Goal: Task Accomplishment & Management: Use online tool/utility

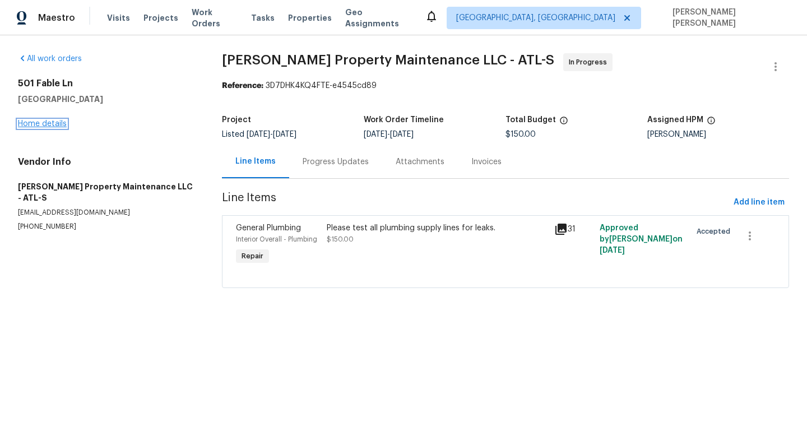
click at [53, 126] on link "Home details" at bounding box center [42, 124] width 49 height 8
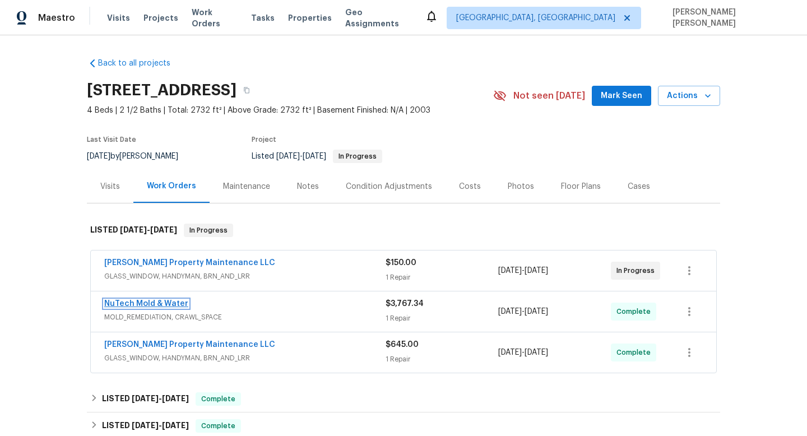
click at [165, 306] on link "NuTech Mold & Water" at bounding box center [146, 304] width 84 height 8
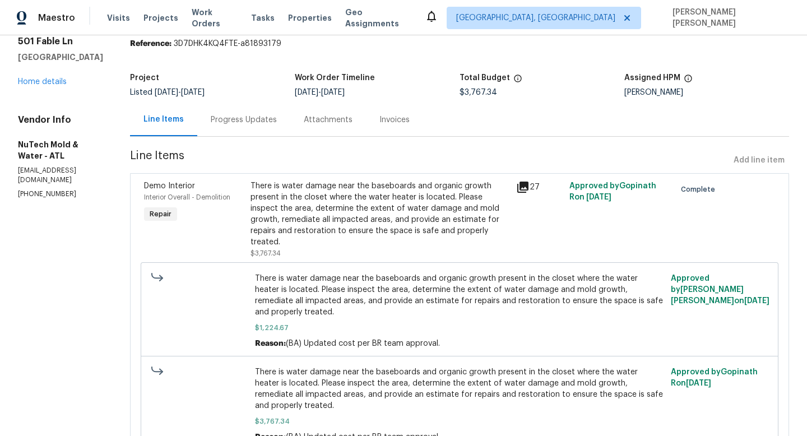
scroll to position [43, 0]
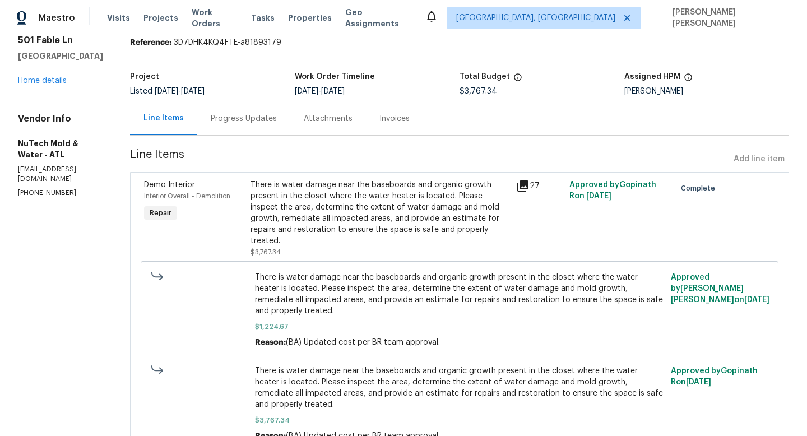
click at [228, 122] on div "Progress Updates" at bounding box center [244, 118] width 66 height 11
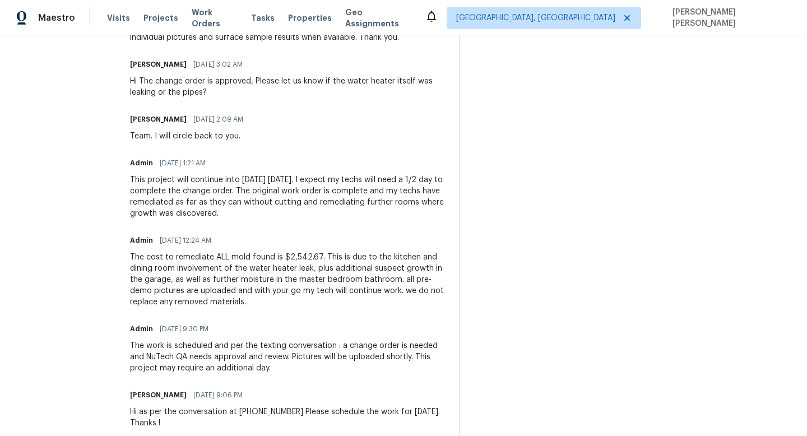
scroll to position [497, 0]
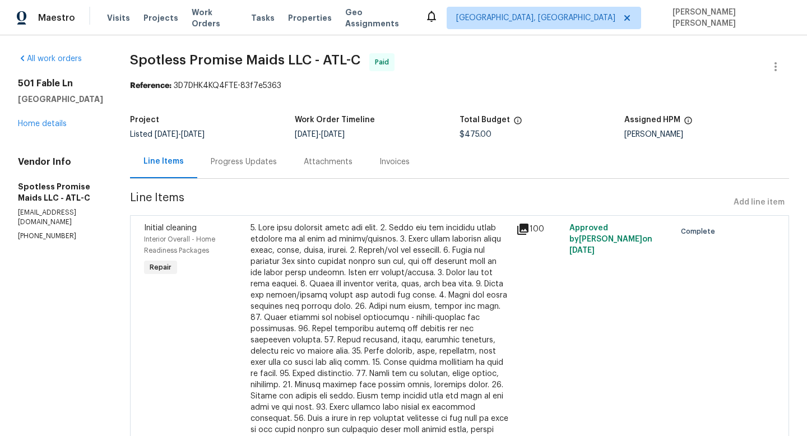
scroll to position [74, 0]
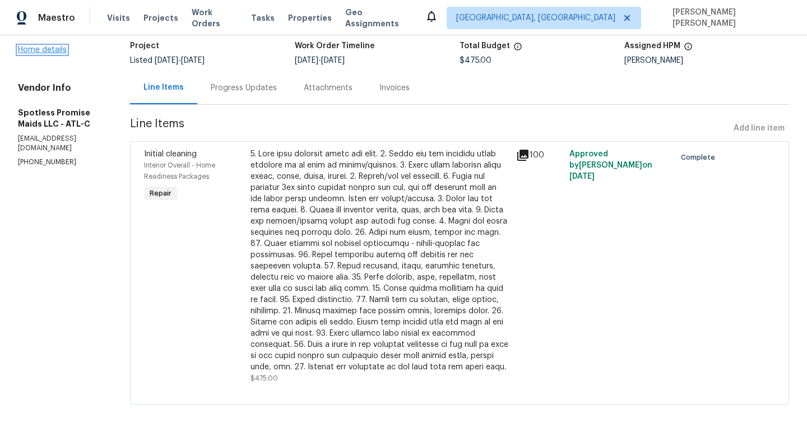
click at [40, 49] on link "Home details" at bounding box center [42, 50] width 49 height 8
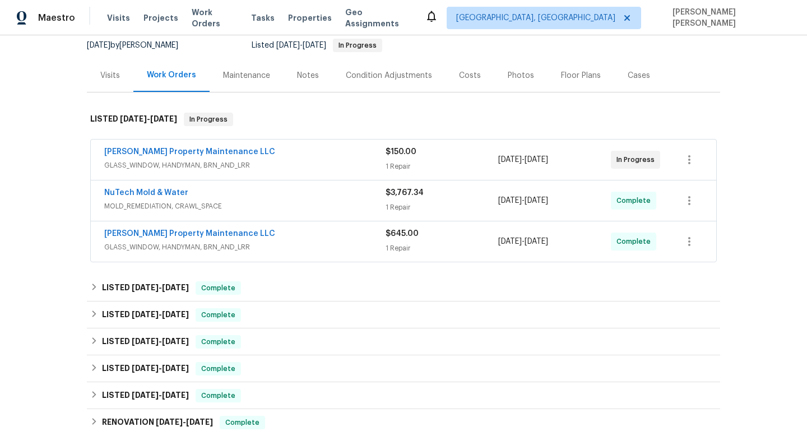
scroll to position [119, 0]
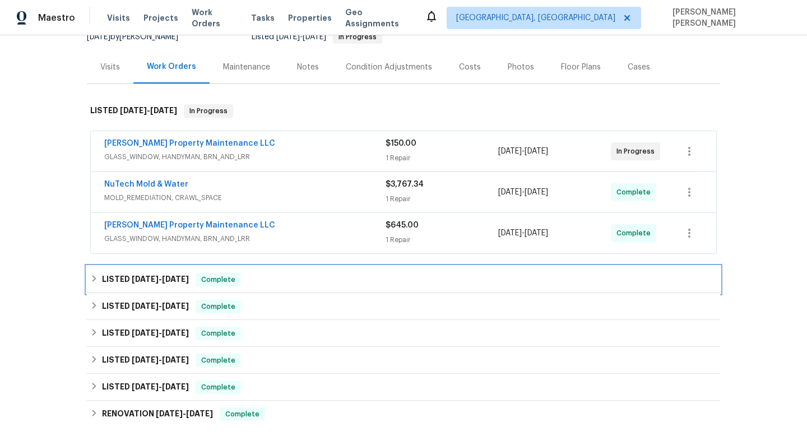
click at [292, 278] on div "LISTED 8/6/25 - 8/11/25 Complete" at bounding box center [403, 279] width 627 height 13
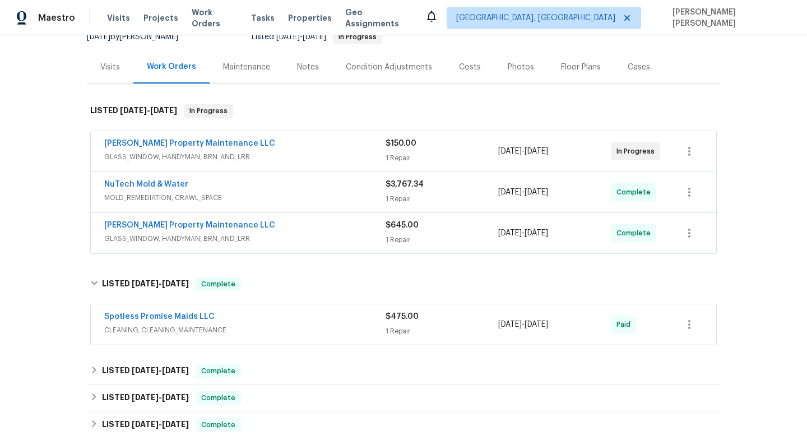
click at [298, 316] on div "Spotless Promise Maids LLC" at bounding box center [244, 317] width 281 height 13
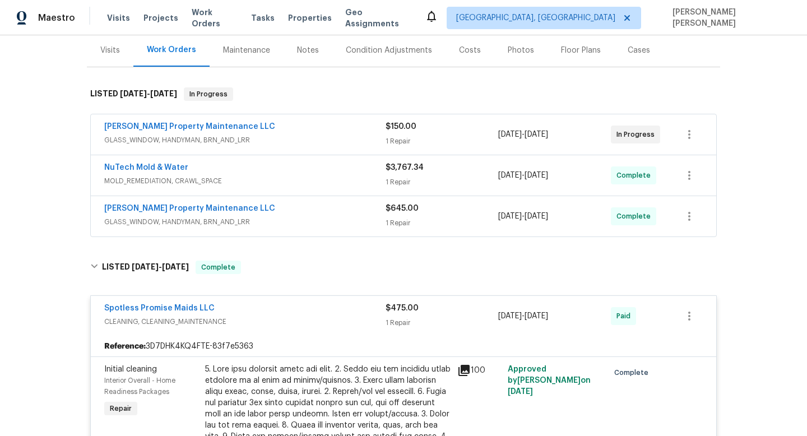
scroll to position [0, 0]
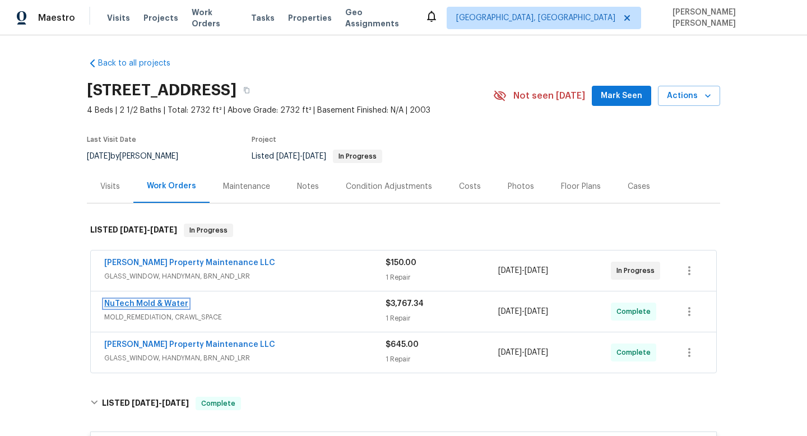
click at [151, 303] on link "NuTech Mold & Water" at bounding box center [146, 304] width 84 height 8
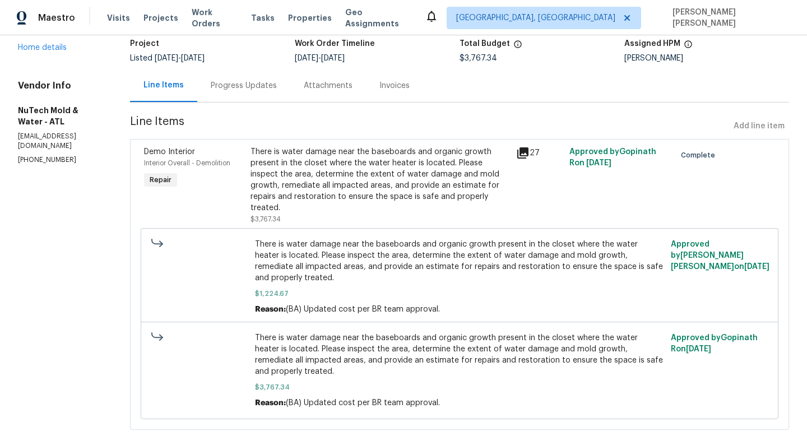
scroll to position [91, 0]
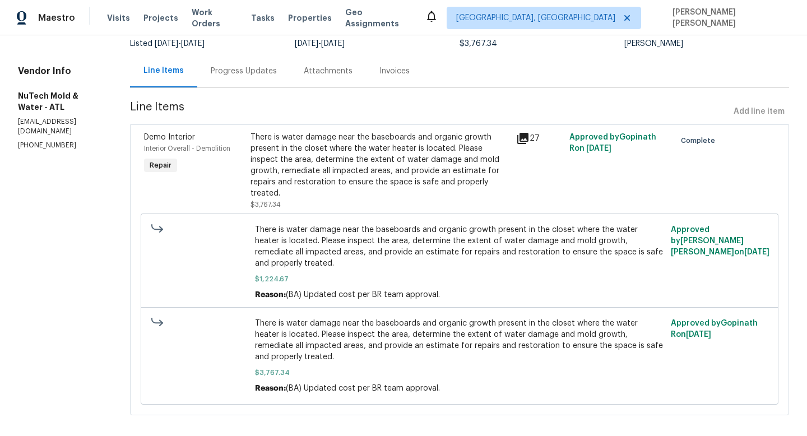
click at [228, 73] on div "Progress Updates" at bounding box center [244, 71] width 66 height 11
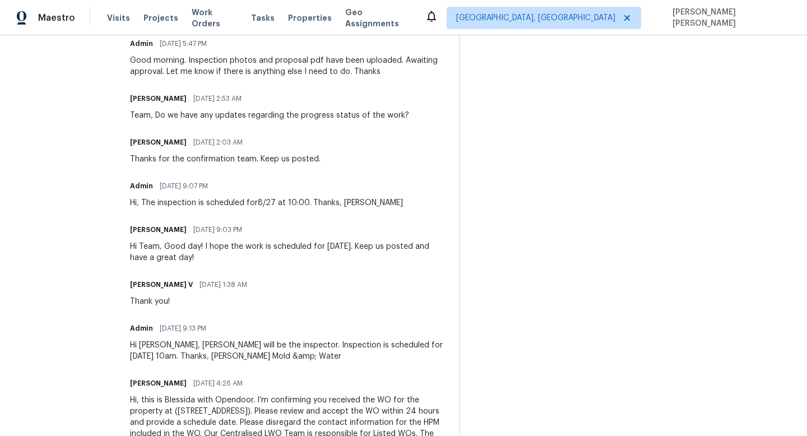
scroll to position [1299, 0]
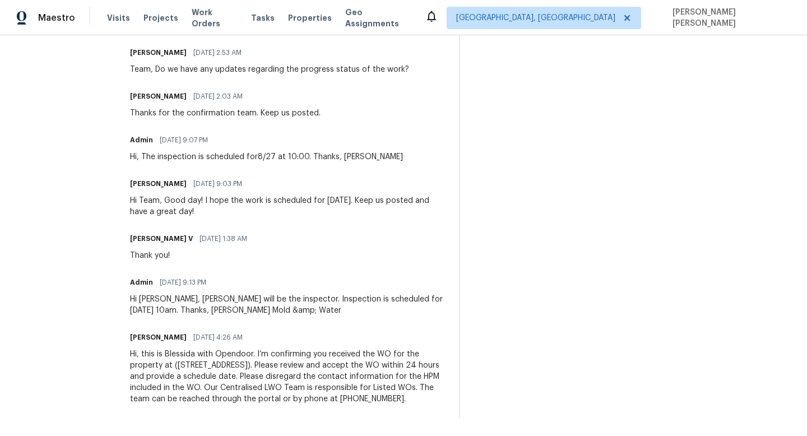
drag, startPoint x: 210, startPoint y: 283, endPoint x: 146, endPoint y: 285, distance: 63.9
click at [146, 285] on div "Admin 08/25/2025 9:13 PM" at bounding box center [288, 283] width 316 height 16
copy span "08/25/2025 9:13 PM"
drag, startPoint x: 296, startPoint y: 299, endPoint x: 210, endPoint y: 310, distance: 87.0
click at [210, 310] on div "Hi Blessida, Tyler Clements will be the inspector. Inspection is scheduled for …" at bounding box center [288, 305] width 316 height 22
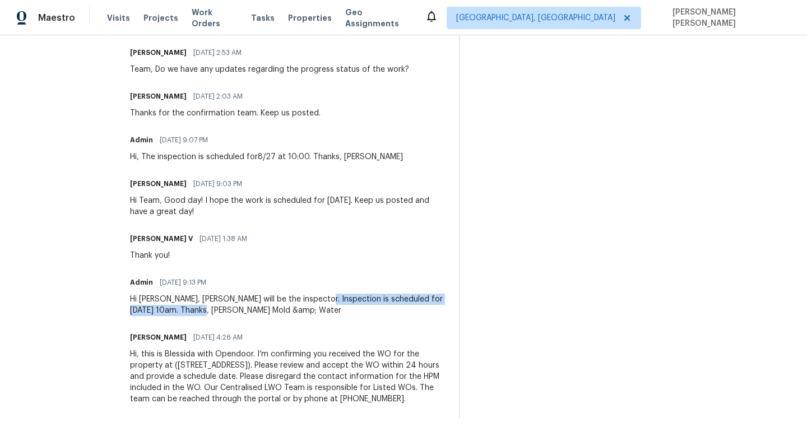
copy div "Inspection is scheduled for Wednesday, 8/27 at 10am"
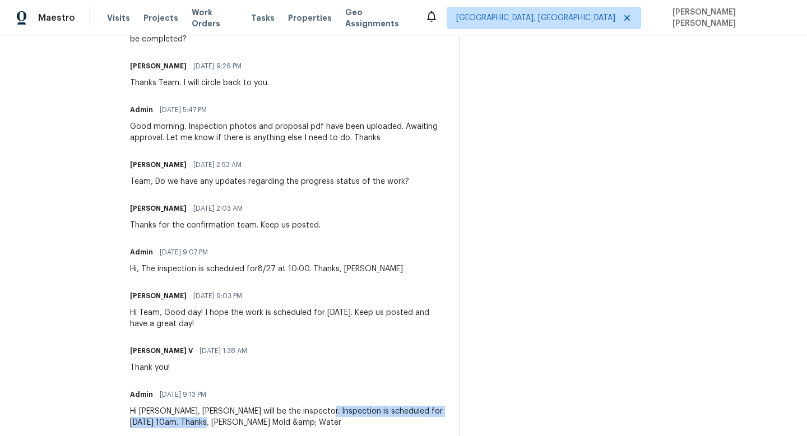
scroll to position [1148, 0]
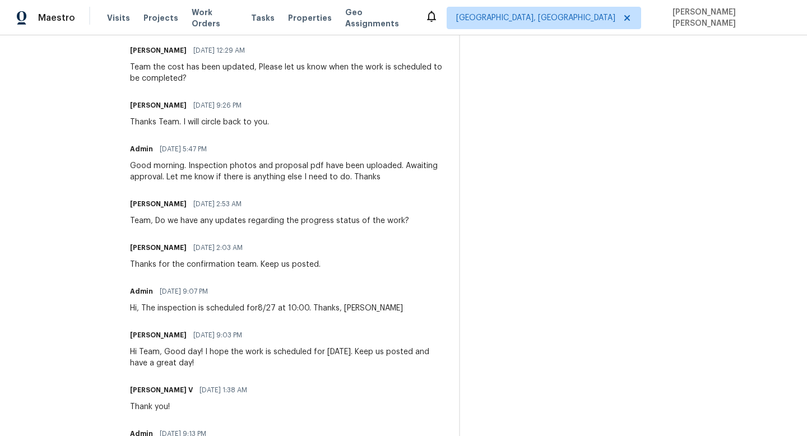
click at [292, 175] on div "Good morning. Inspection photos and proposal pdf have been uploaded. Awaiting a…" at bounding box center [288, 171] width 316 height 22
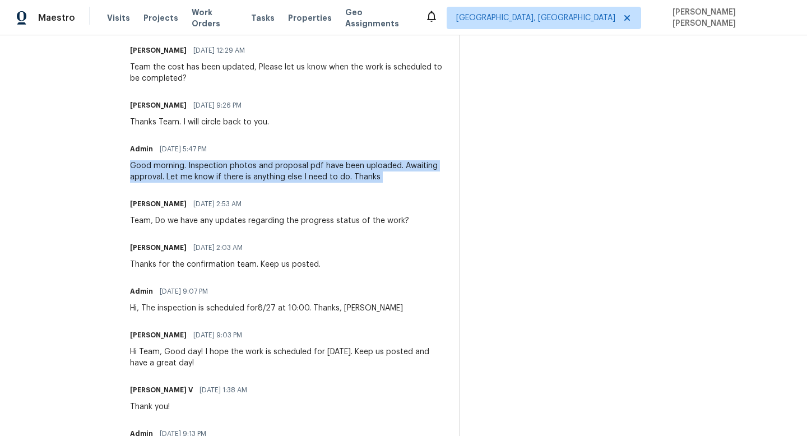
click at [292, 175] on div "Good morning. Inspection photos and proposal pdf have been uploaded. Awaiting a…" at bounding box center [288, 171] width 316 height 22
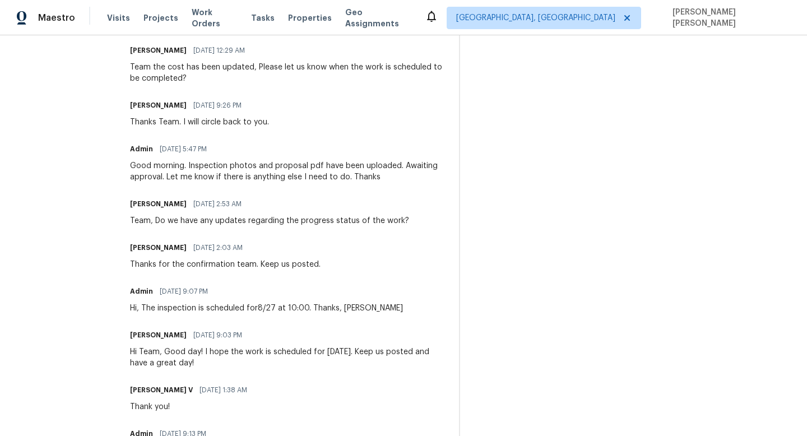
drag, startPoint x: 218, startPoint y: 152, endPoint x: 145, endPoint y: 152, distance: 73.5
click at [145, 152] on div "Admin 08/28/2025 5:47 PM" at bounding box center [288, 149] width 316 height 16
copy span "08/28/2025 5:47 PM"
drag, startPoint x: 228, startPoint y: 205, endPoint x: 268, endPoint y: 205, distance: 39.8
click at [268, 205] on div "Blessida Angeline M 08/28/2025 2:53 AM" at bounding box center [269, 204] width 279 height 16
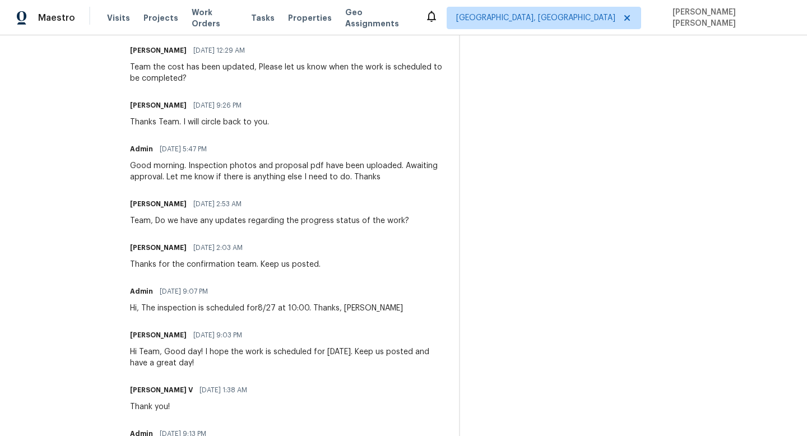
copy span "2:53 AM"
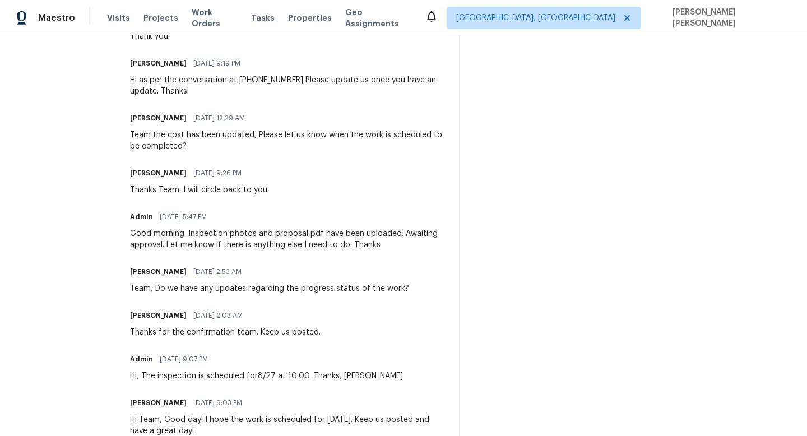
scroll to position [1070, 0]
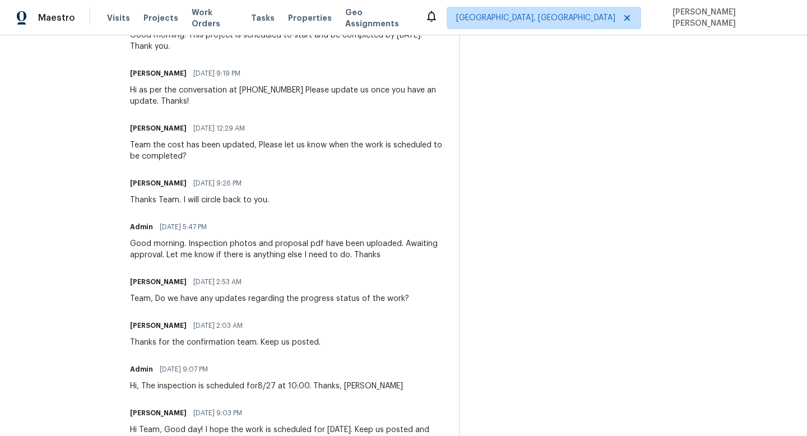
drag, startPoint x: 174, startPoint y: 244, endPoint x: 380, endPoint y: 242, distance: 205.8
click at [380, 242] on div "Good morning. Inspection photos and proposal pdf have been uploaded. Awaiting a…" at bounding box center [288, 249] width 316 height 22
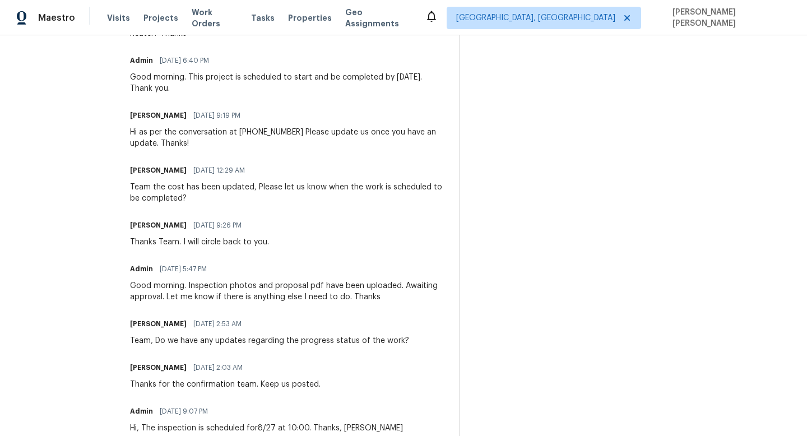
scroll to position [1013, 0]
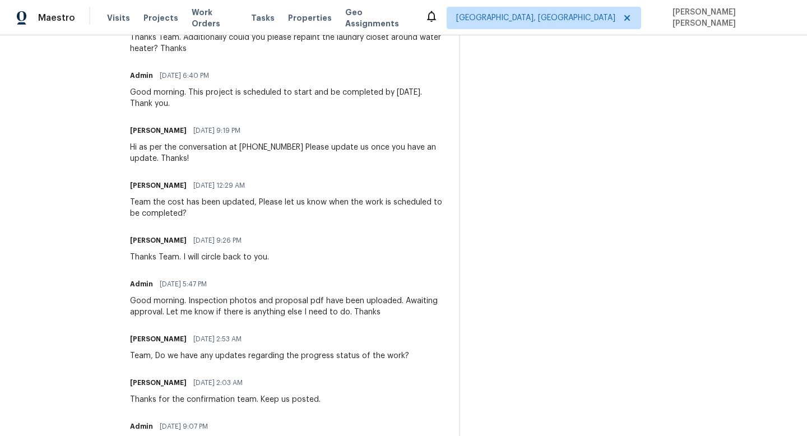
drag, startPoint x: 188, startPoint y: 186, endPoint x: 264, endPoint y: 186, distance: 75.7
click at [264, 186] on div "Blessida Angeline M 08/29/2025 12:29 AM" at bounding box center [288, 186] width 316 height 16
copy span "08/29/2025 12:29 AM"
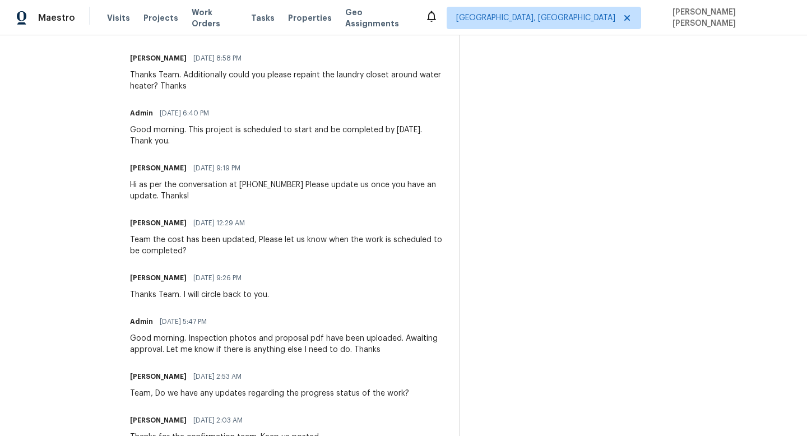
drag, startPoint x: 146, startPoint y: 112, endPoint x: 216, endPoint y: 109, distance: 70.7
click at [216, 109] on div "Admin 09/03/2025 6:40 PM" at bounding box center [288, 113] width 316 height 16
copy span "09/03/2025 6:40 PM"
drag, startPoint x: 189, startPoint y: 167, endPoint x: 294, endPoint y: 167, distance: 105.4
click at [294, 167] on div "Blessida Angeline M 09/02/2025 9:19 PM" at bounding box center [288, 168] width 316 height 16
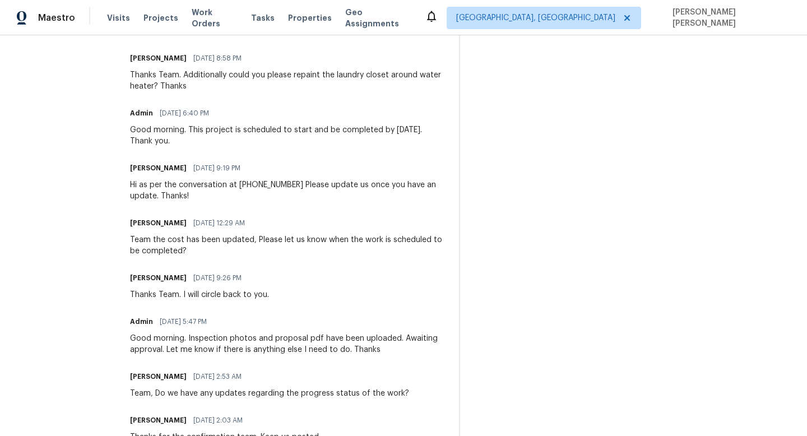
copy span "09/02/2025 9:19 PM"
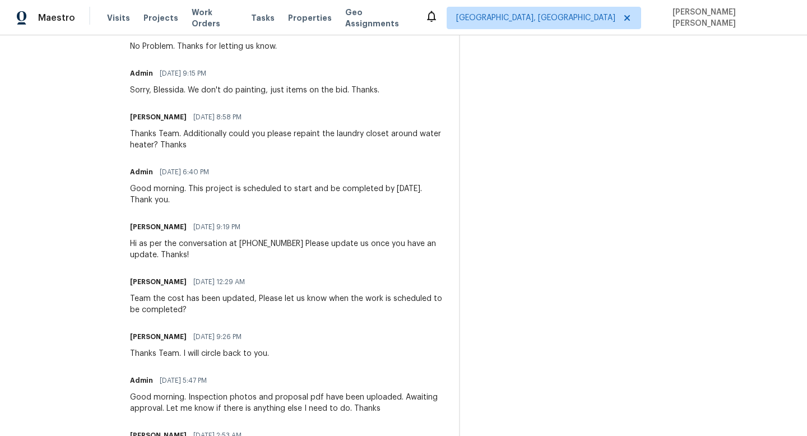
click at [284, 193] on div "Good morning. This project is scheduled to start and be completed by Friday Sep…" at bounding box center [288, 194] width 316 height 22
drag, startPoint x: 187, startPoint y: 118, endPoint x: 256, endPoint y: 118, distance: 68.4
click at [256, 118] on div "Blessida Angeline M 09/03/2025 8:58 PM" at bounding box center [288, 117] width 316 height 16
copy span "09/03/2025 8:58 PM"
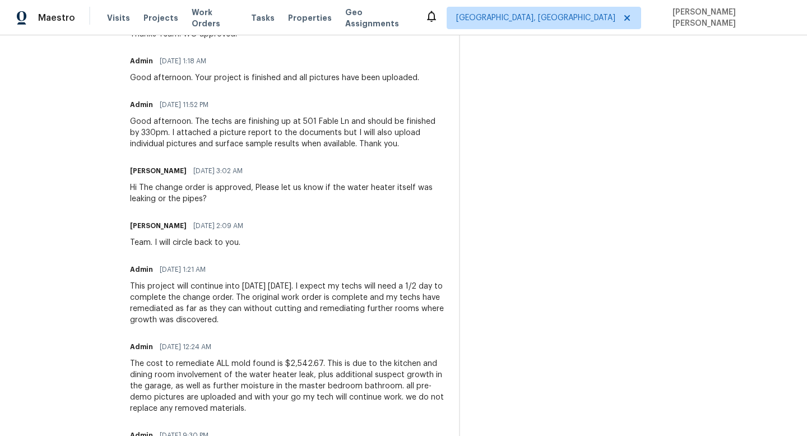
scroll to position [373, 0]
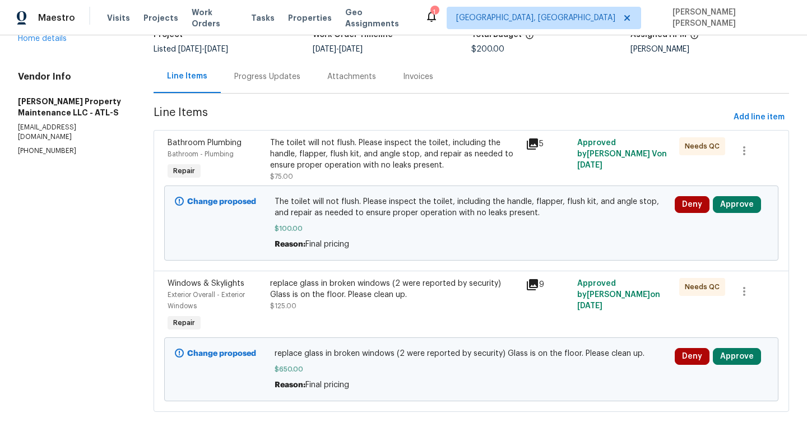
scroll to position [86, 0]
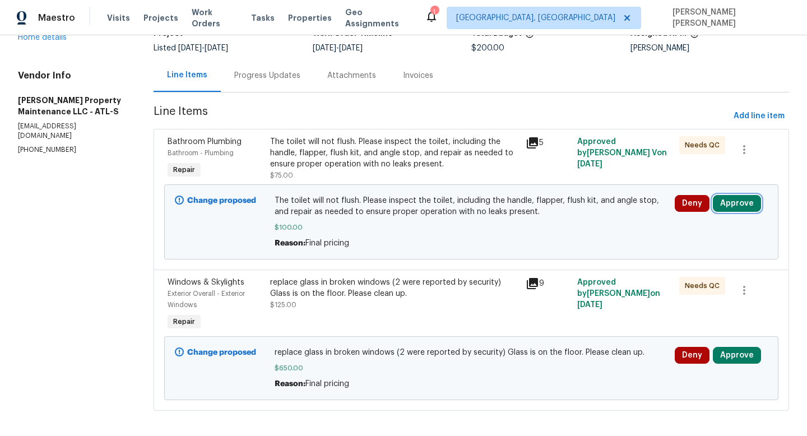
click at [732, 206] on button "Approve" at bounding box center [737, 203] width 48 height 17
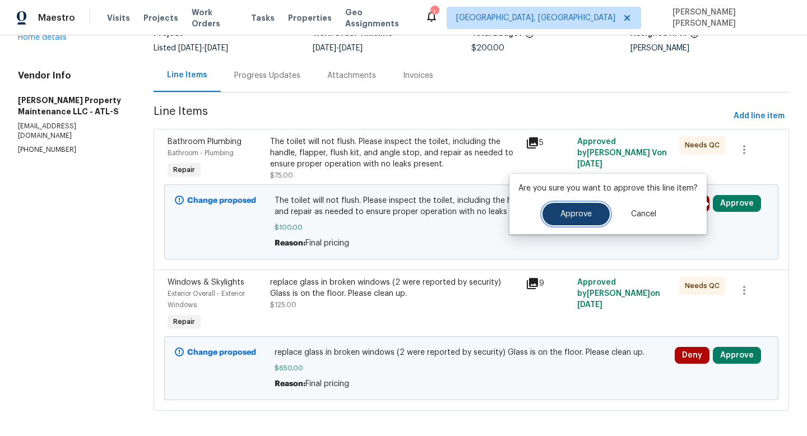
click at [570, 216] on span "Approve" at bounding box center [576, 214] width 31 height 8
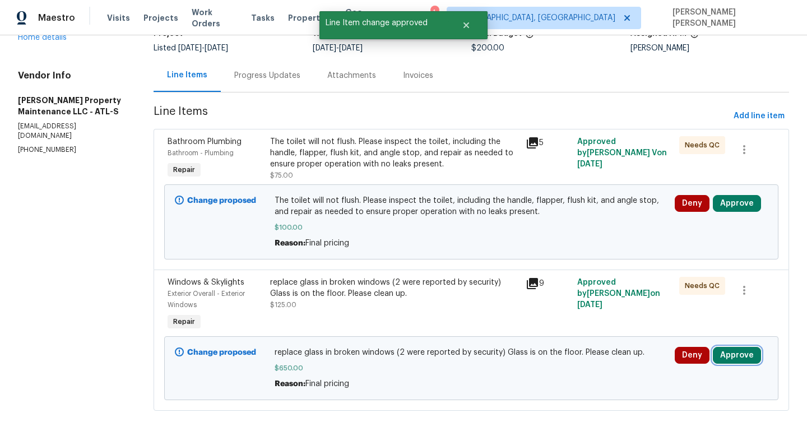
click at [724, 356] on button "Approve" at bounding box center [737, 355] width 48 height 17
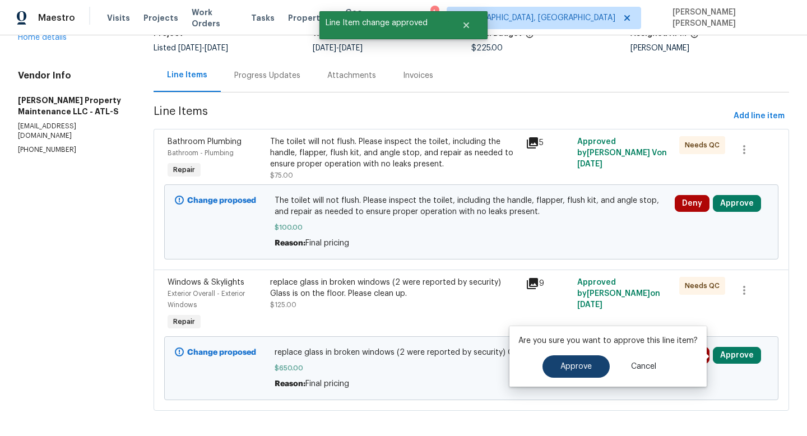
scroll to position [0, 0]
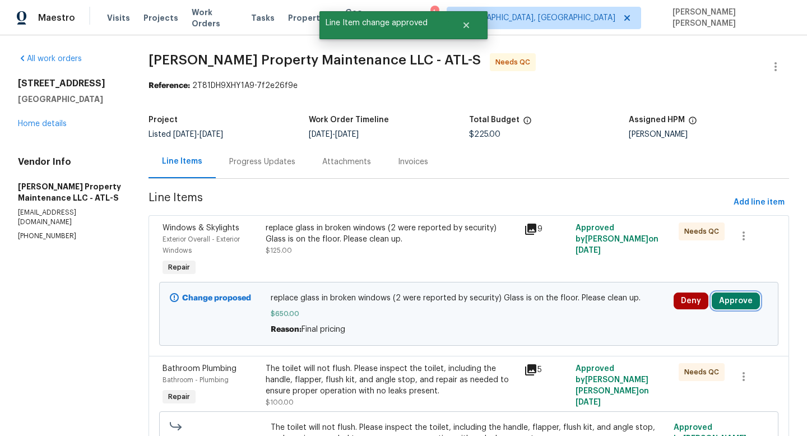
click at [733, 302] on button "Approve" at bounding box center [736, 301] width 48 height 17
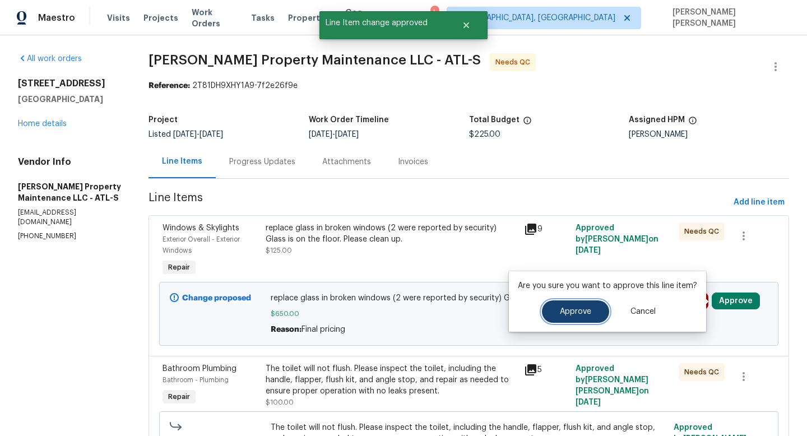
click at [568, 306] on button "Approve" at bounding box center [575, 312] width 67 height 22
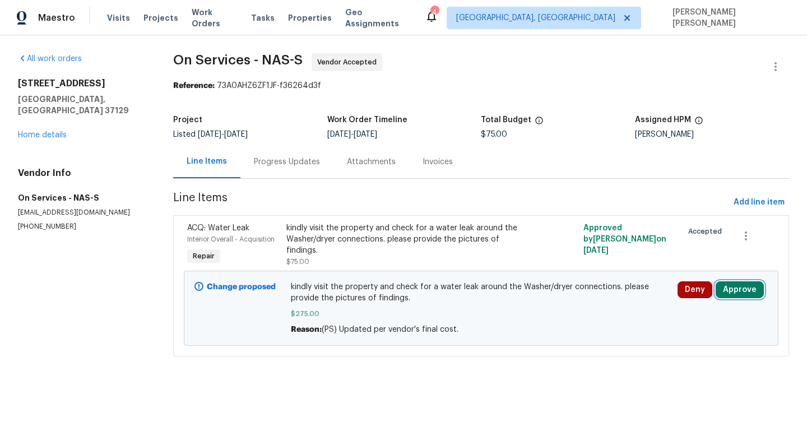
click at [733, 289] on button "Approve" at bounding box center [740, 289] width 48 height 17
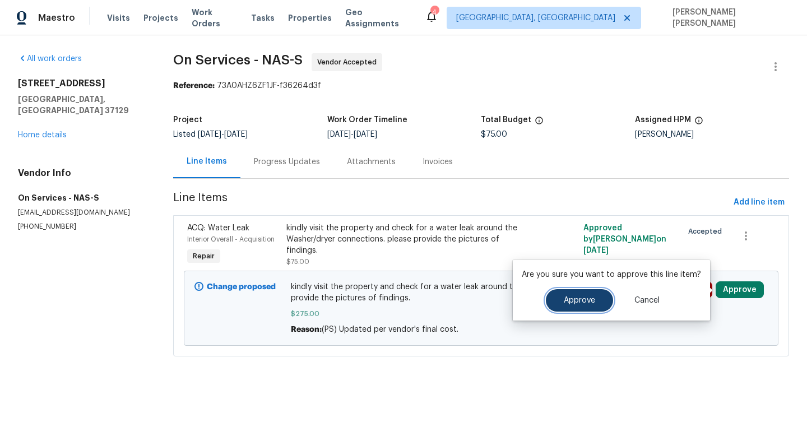
click at [589, 302] on span "Approve" at bounding box center [579, 301] width 31 height 8
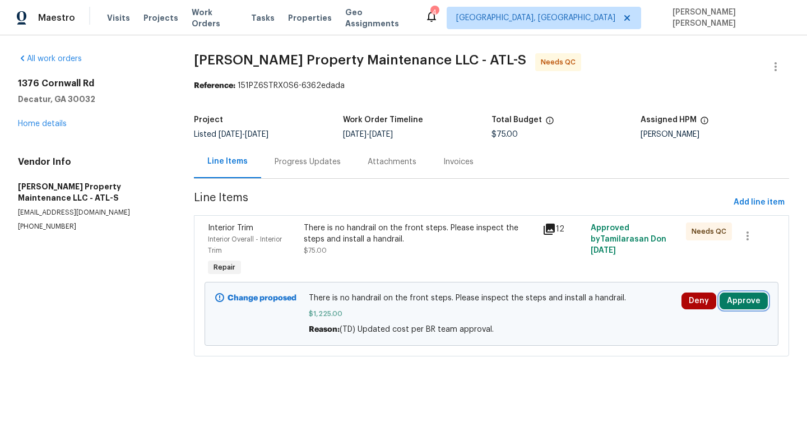
click at [746, 303] on button "Approve" at bounding box center [744, 301] width 48 height 17
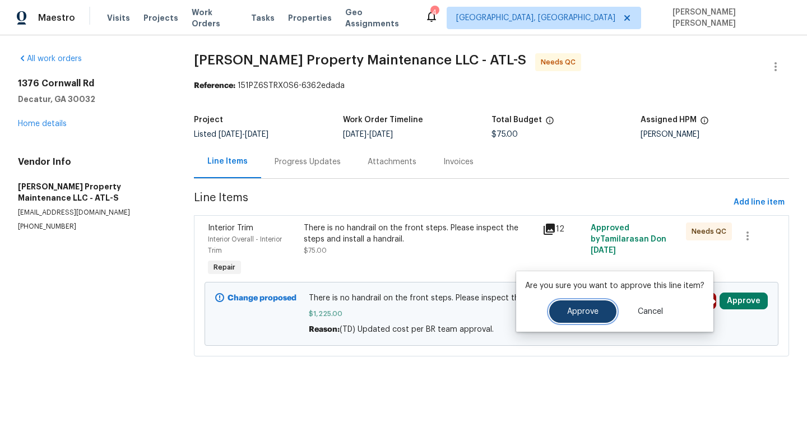
click at [590, 310] on span "Approve" at bounding box center [582, 312] width 31 height 8
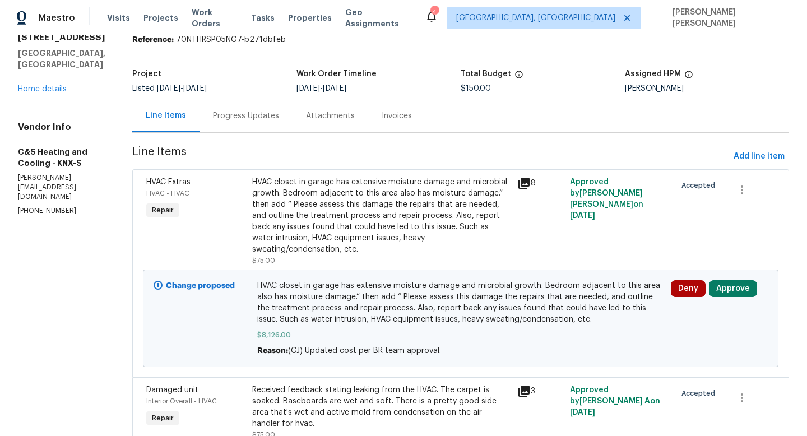
scroll to position [52, 0]
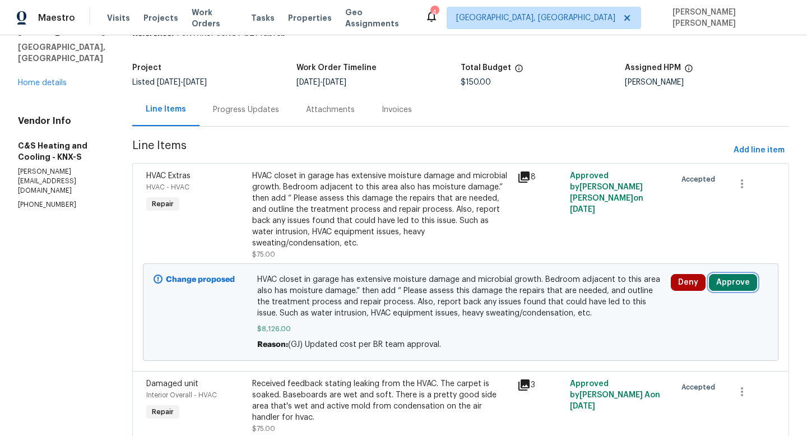
click at [730, 282] on button "Approve" at bounding box center [733, 282] width 48 height 17
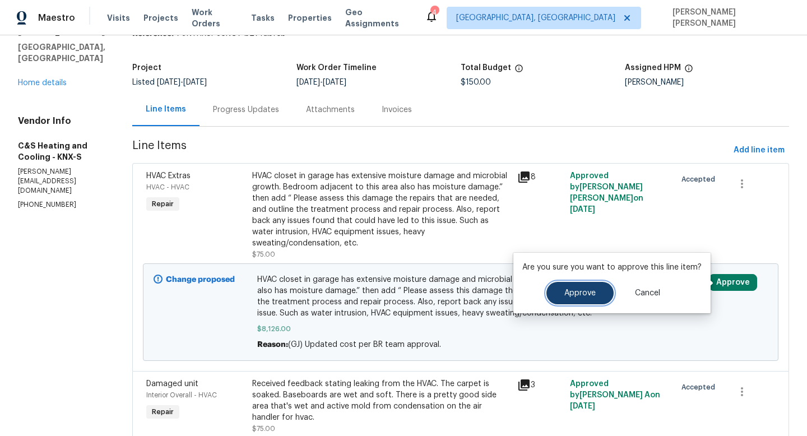
click at [578, 294] on span "Approve" at bounding box center [580, 293] width 31 height 8
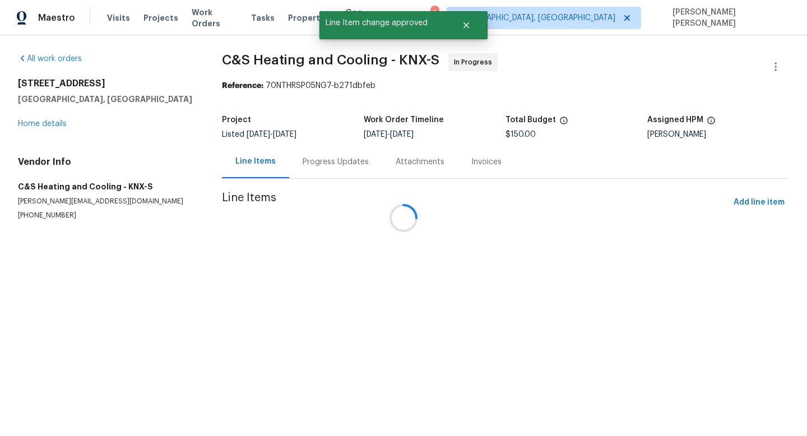
scroll to position [0, 0]
